Goal: Task Accomplishment & Management: Manage account settings

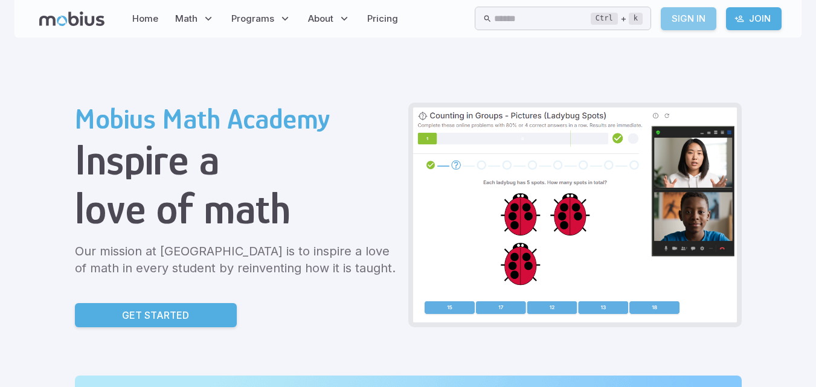
click at [694, 7] on link "Sign In" at bounding box center [689, 18] width 56 height 23
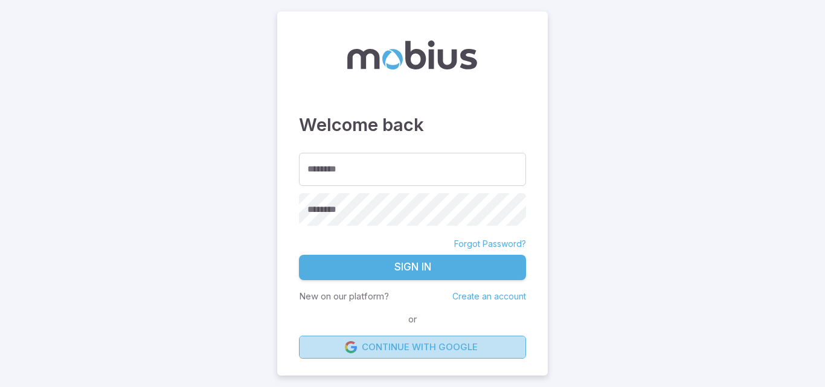
click at [498, 350] on link "Continue with Google" at bounding box center [412, 347] width 227 height 23
click at [429, 349] on link "Continue with Google" at bounding box center [412, 347] width 227 height 23
